Goal: Obtain resource: Obtain resource

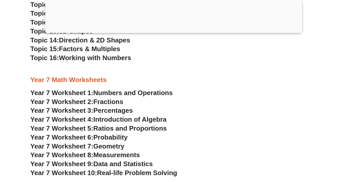
scroll to position [1418, 0]
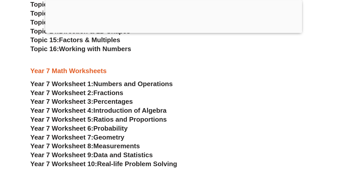
click at [118, 83] on span "Numbers and Operations" at bounding box center [132, 84] width 79 height 8
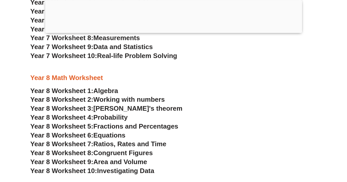
scroll to position [1527, 0]
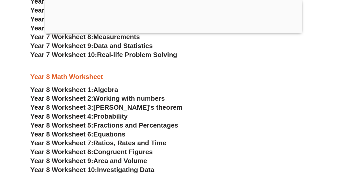
click at [123, 123] on span "Fractions and Percentages" at bounding box center [135, 125] width 85 height 8
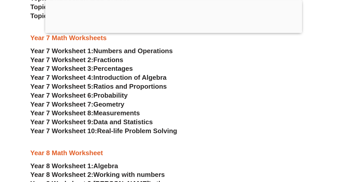
scroll to position [1485, 0]
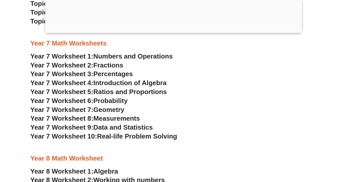
click at [111, 74] on span "Percentages" at bounding box center [113, 74] width 40 height 8
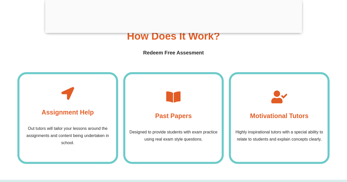
scroll to position [1928, 0]
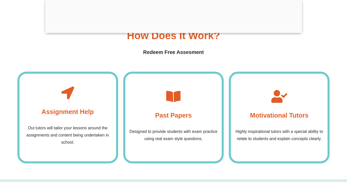
click at [155, 98] on div "Past Papers Designed to provide students with exam practice using real exam sty…" at bounding box center [173, 118] width 101 height 92
click at [159, 124] on div "Past Papers Designed to provide students with exam practice using real exam sty…" at bounding box center [173, 118] width 101 height 92
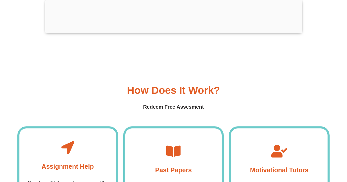
click at [172, 32] on div at bounding box center [173, 32] width 257 height 0
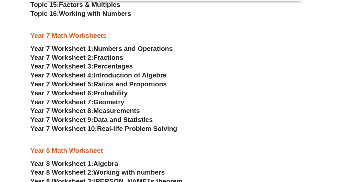
scroll to position [1461, 0]
click at [111, 64] on span "Percentages" at bounding box center [113, 66] width 40 height 8
click at [178, 51] on h3 "Year 7 Worksheet 1: Numbers and Operations" at bounding box center [173, 48] width 286 height 9
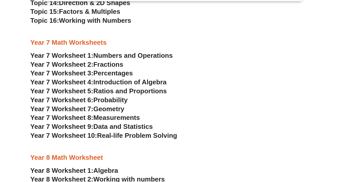
scroll to position [1454, 0]
click at [117, 117] on span "Measurements" at bounding box center [116, 117] width 46 height 8
click at [113, 128] on span "Data and Statistics" at bounding box center [123, 126] width 60 height 8
click at [136, 138] on span "Real-life Problem Solving" at bounding box center [137, 135] width 80 height 8
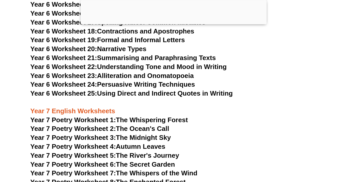
scroll to position [3175, 0]
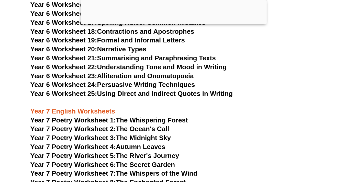
click at [84, 116] on span "Year 7 Poetry Worksheet 1:" at bounding box center [73, 120] width 86 height 8
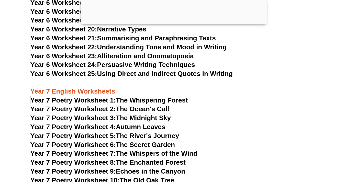
scroll to position [3196, 0]
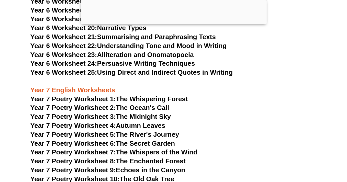
click at [129, 104] on link "Year 7 Poetry Worksheet 2: The Ocean's Call" at bounding box center [99, 108] width 139 height 8
